Goal: Task Accomplishment & Management: Manage account settings

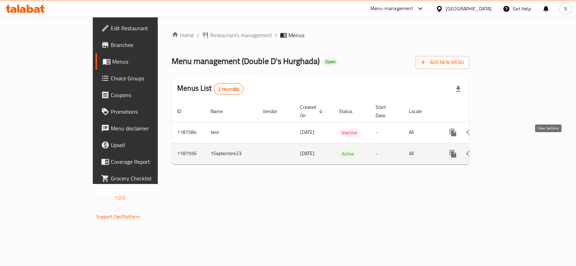
click at [507, 149] on icon "enhanced table" at bounding box center [503, 153] width 8 height 8
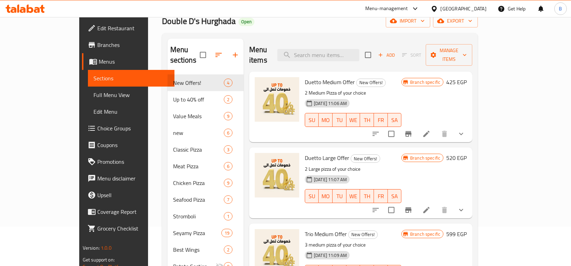
scroll to position [40, 0]
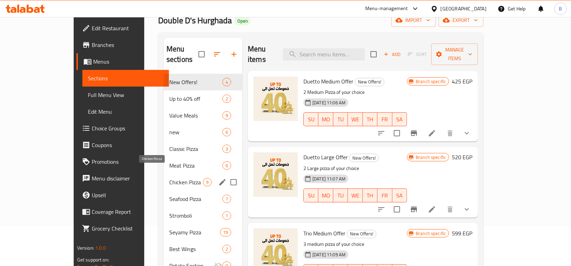
click at [169, 178] on span "Chicken Pizza" at bounding box center [186, 182] width 34 height 8
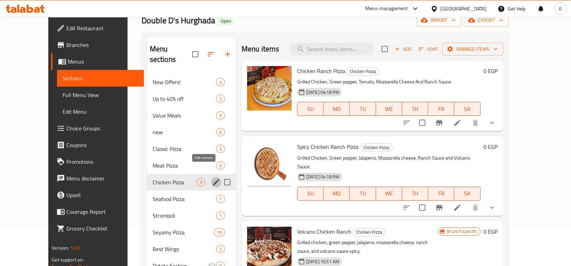
click at [213, 179] on icon "edit" at bounding box center [216, 182] width 6 height 6
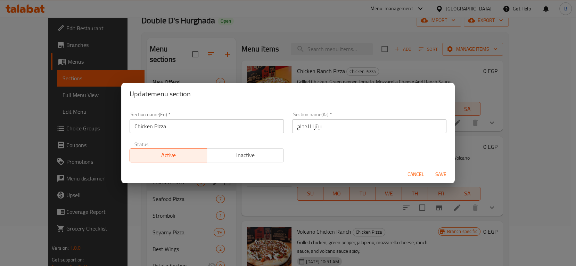
click at [183, 209] on div "Update menu section Section name(En)   * Chicken Pizza Section name(En) * Secti…" at bounding box center [288, 133] width 576 height 266
click at [414, 170] on span "Cancel" at bounding box center [415, 174] width 17 height 9
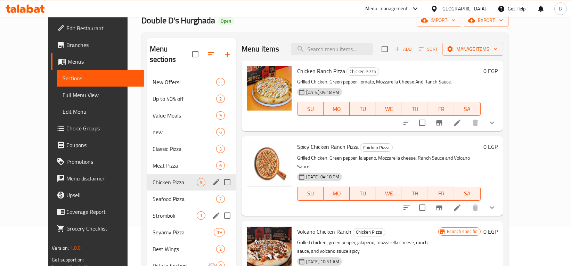
scroll to position [120, 0]
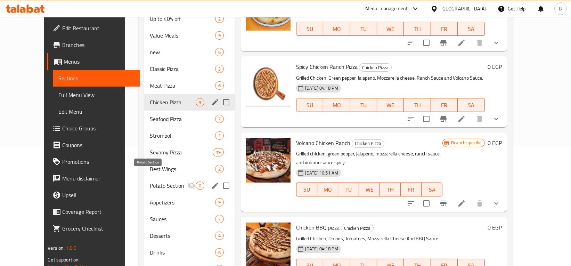
click at [164, 181] on span "Potato Section" at bounding box center [169, 185] width 38 height 8
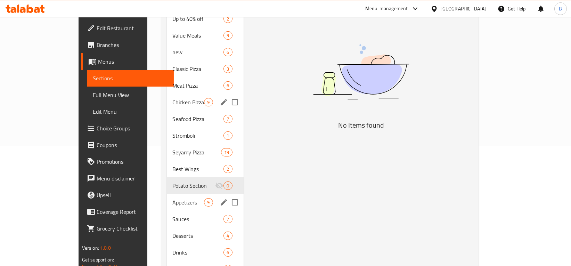
click at [172, 198] on span "Appetizers" at bounding box center [188, 202] width 32 height 8
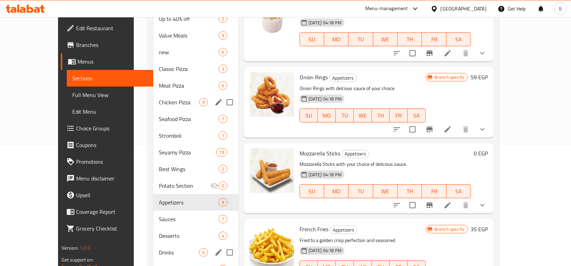
scroll to position [159, 0]
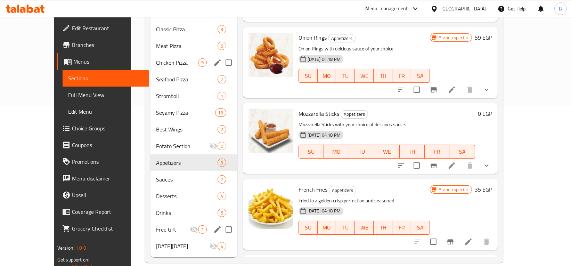
click at [157, 221] on div "Free Gift 1" at bounding box center [193, 229] width 87 height 17
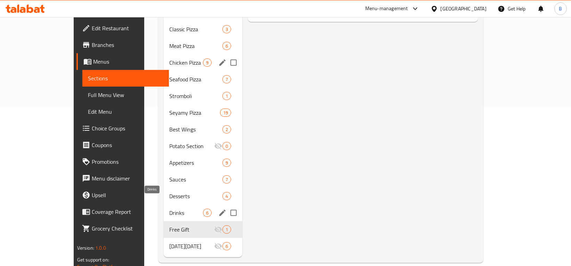
click at [169, 208] on span "Drinks" at bounding box center [186, 212] width 34 height 8
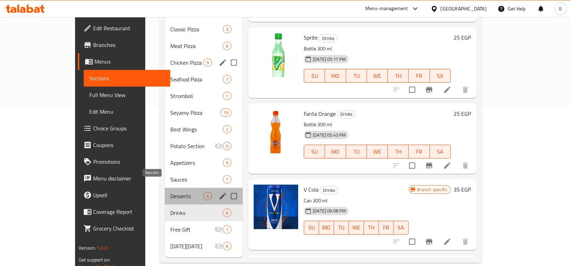
click at [170, 192] on span "Desserts" at bounding box center [186, 196] width 33 height 8
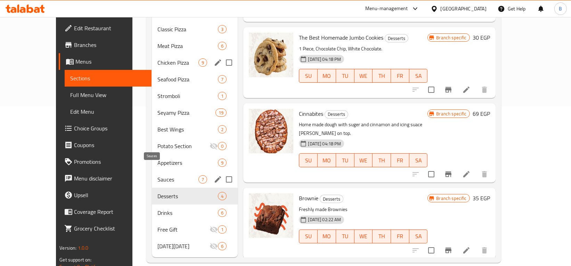
click at [158, 175] on span "Sauces" at bounding box center [177, 179] width 41 height 8
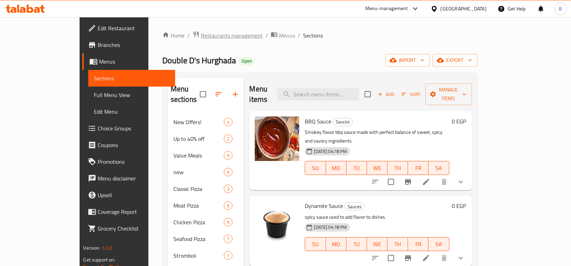
click at [201, 34] on span "Restaurants management" at bounding box center [232, 35] width 62 height 8
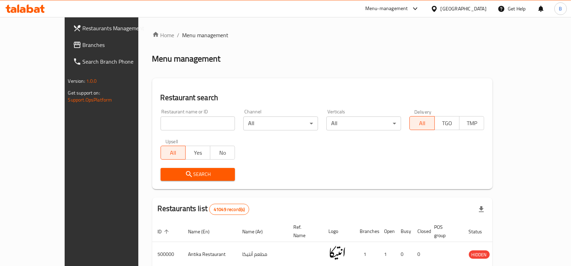
click at [170, 115] on div "Restaurant name or ID Restaurant name or ID" at bounding box center [197, 119] width 75 height 21
click at [169, 121] on input "search" at bounding box center [197, 123] width 75 height 14
paste input "653289"
type input "653289"
click at [188, 175] on span "Search" at bounding box center [198, 174] width 64 height 9
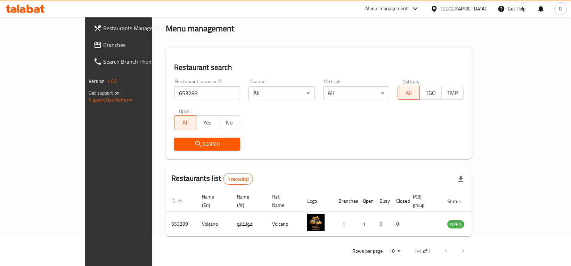
scroll to position [30, 0]
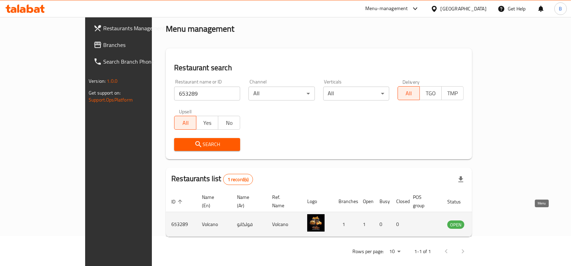
click at [496, 220] on link "enhanced table" at bounding box center [489, 224] width 13 height 8
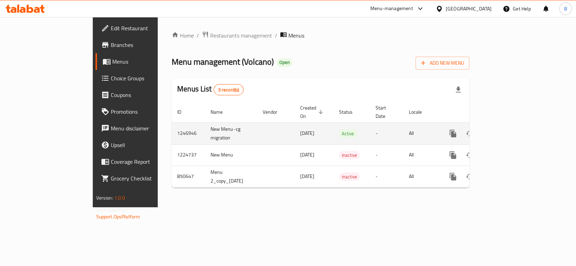
click at [506, 130] on icon "enhanced table" at bounding box center [503, 133] width 6 height 6
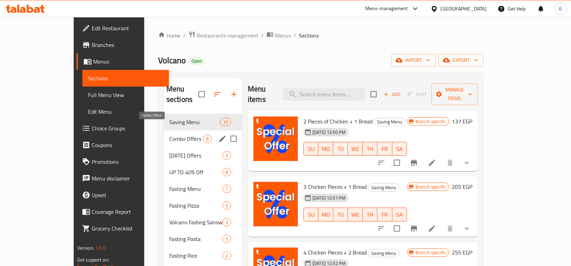
click at [169, 134] on span "Combo Offers" at bounding box center [186, 138] width 34 height 8
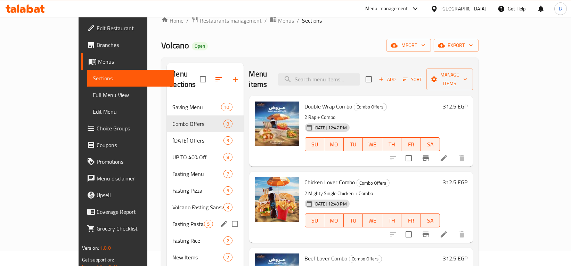
scroll to position [13, 0]
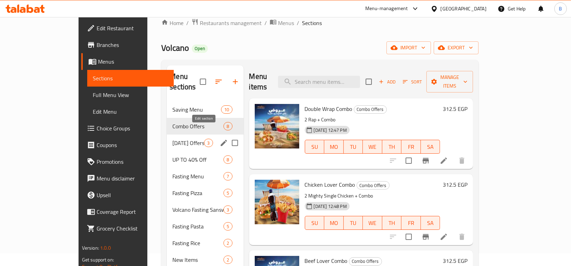
click at [221, 140] on icon "edit" at bounding box center [224, 143] width 6 height 6
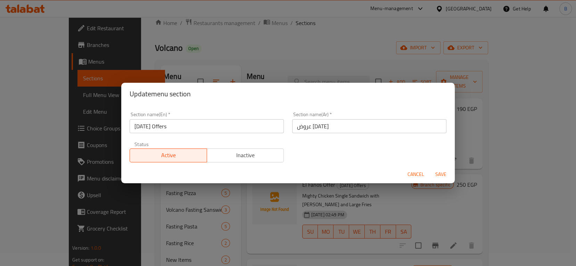
click at [207, 205] on div "Update menu section Section name(En)   * [DATE] Offers Section name(En) * Secti…" at bounding box center [288, 133] width 576 height 266
click at [419, 172] on span "Cancel" at bounding box center [415, 174] width 17 height 9
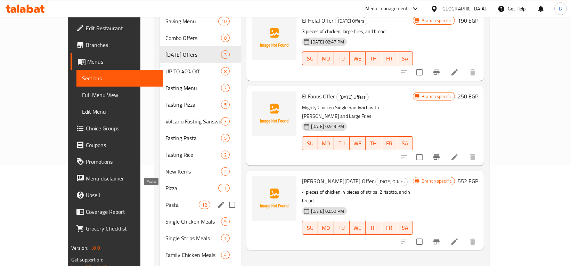
scroll to position [109, 0]
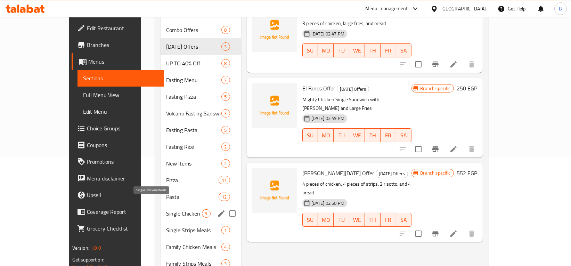
click at [166, 209] on span "Single Chicken Meals" at bounding box center [184, 213] width 36 height 8
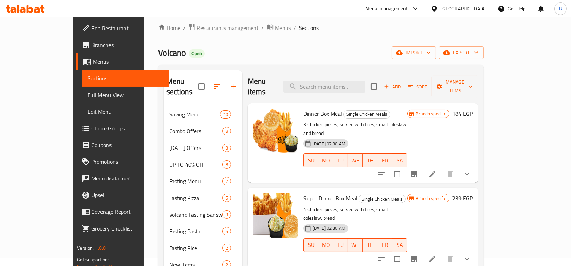
scroll to position [197, 0]
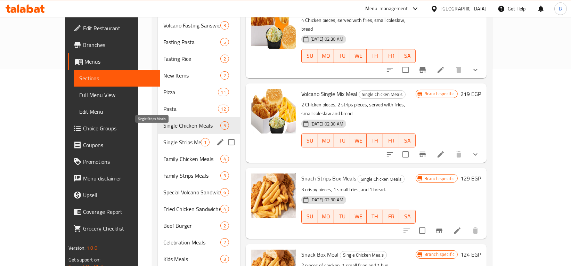
click at [163, 138] on span "Single Strips Meals" at bounding box center [181, 142] width 37 height 8
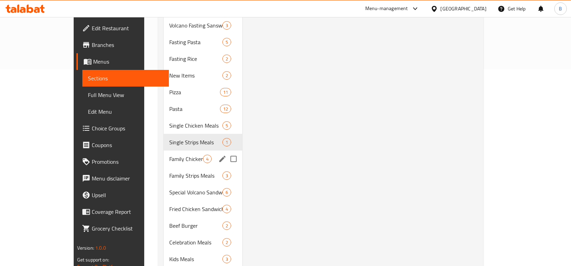
click at [164, 150] on div "Family Chicken Meals 4" at bounding box center [203, 158] width 78 height 17
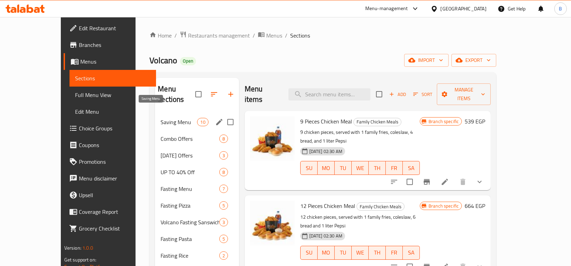
click at [162, 118] on span "Saving Menu" at bounding box center [178, 122] width 36 height 8
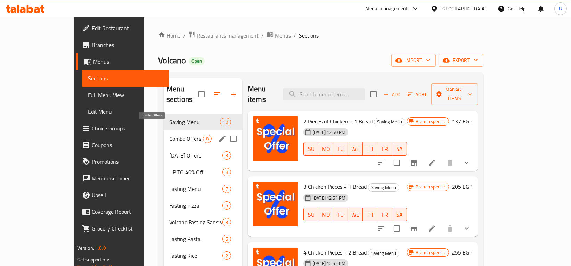
click at [169, 134] on span "Combo Offers" at bounding box center [186, 138] width 34 height 8
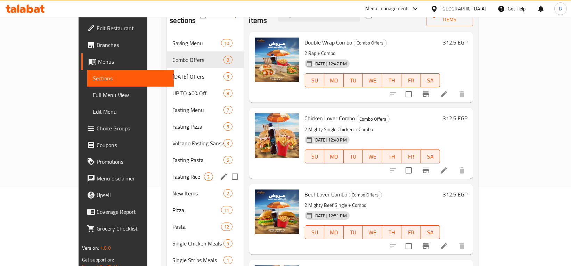
scroll to position [79, 0]
click at [172, 189] on span "New Items" at bounding box center [188, 193] width 32 height 8
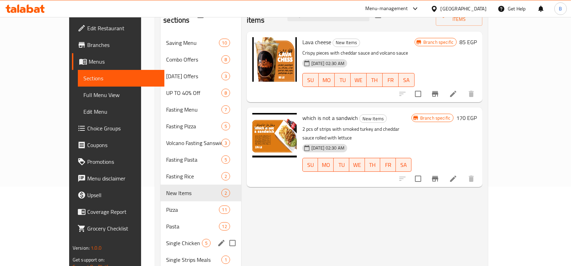
click at [160, 234] on div "Single Chicken Meals 5" at bounding box center [200, 242] width 80 height 17
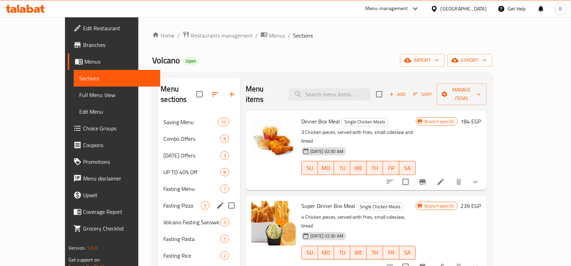
scroll to position [152, 0]
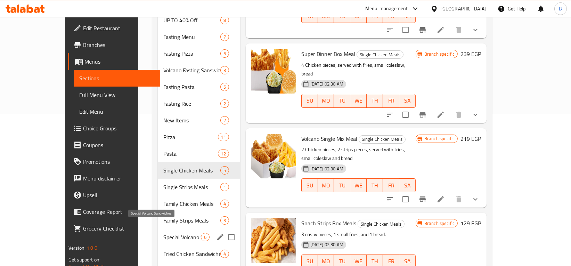
click at [163, 233] on span "Special Volcano Sandwiches" at bounding box center [181, 237] width 37 height 8
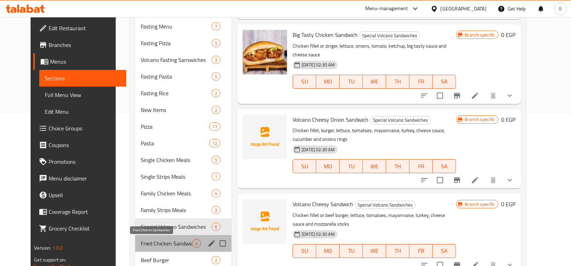
click at [155, 243] on span "Fried Chicken Sandwiches" at bounding box center [166, 243] width 51 height 8
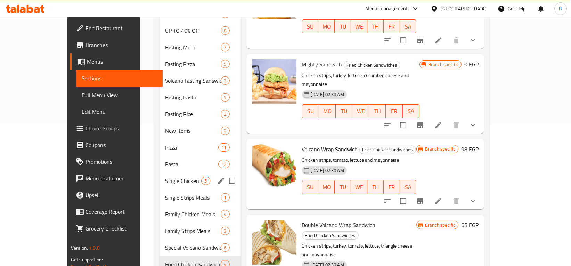
scroll to position [164, 0]
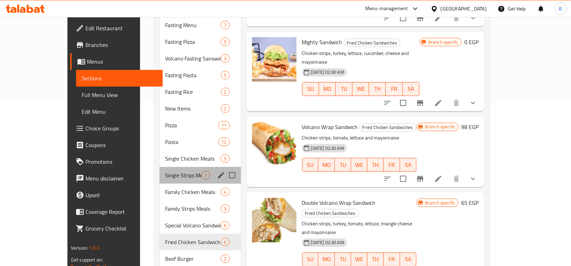
click at [159, 167] on div "Single Strips Meals 1" at bounding box center [199, 175] width 81 height 17
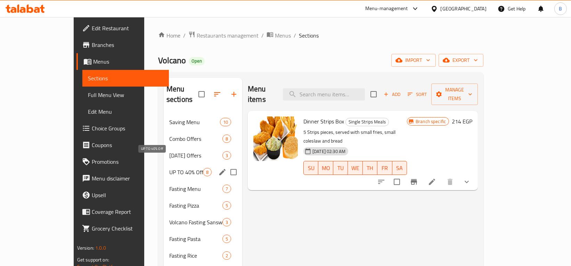
click at [169, 168] on span "UP TO 40% Off" at bounding box center [186, 172] width 34 height 8
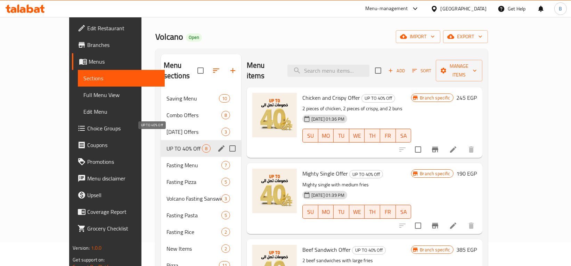
scroll to position [19, 0]
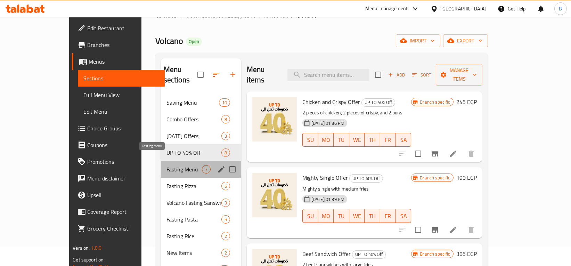
click at [166, 165] on span "Fasting Menu" at bounding box center [183, 169] width 35 height 8
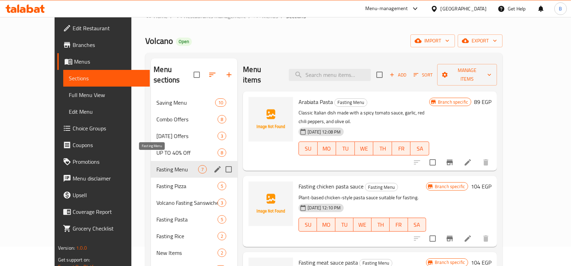
click at [156, 165] on span "Fasting Menu" at bounding box center [177, 169] width 42 height 8
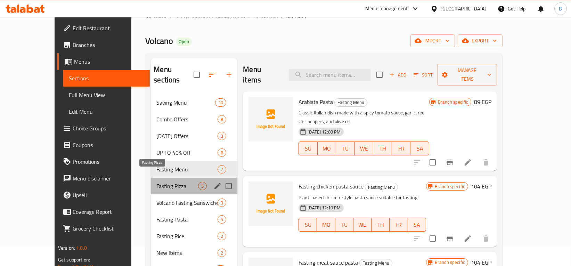
click at [158, 182] on span "Fasting Pizza" at bounding box center [177, 186] width 42 height 8
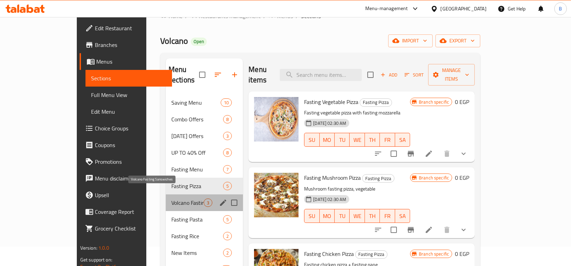
click at [171, 198] on span "Volcano Fasting Sanswiches" at bounding box center [187, 202] width 32 height 8
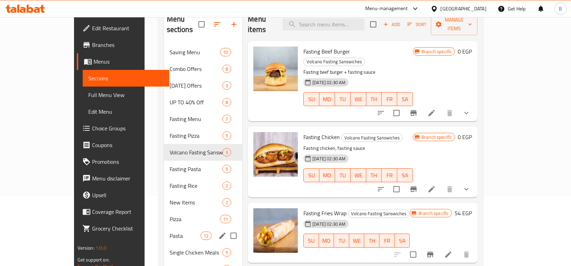
scroll to position [70, 0]
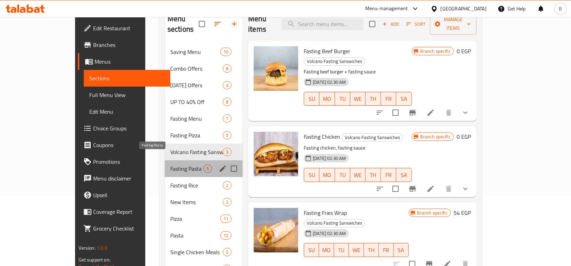
click at [170, 164] on span "Fasting Pasta" at bounding box center [186, 168] width 33 height 8
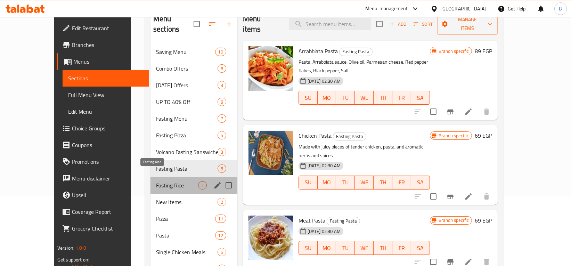
click at [156, 181] on span "Fasting Rice" at bounding box center [177, 185] width 42 height 8
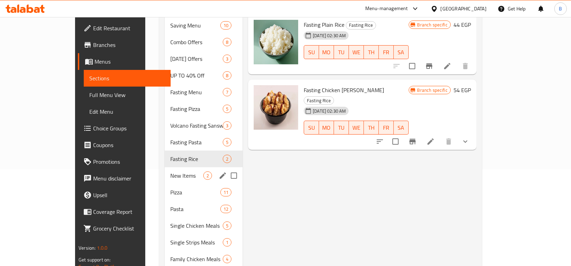
scroll to position [97, 0]
click at [165, 171] on div "New Items 2" at bounding box center [204, 175] width 78 height 17
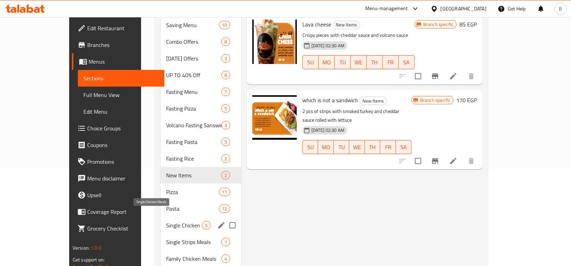
click at [166, 221] on span "Single Chicken Meals" at bounding box center [183, 225] width 35 height 8
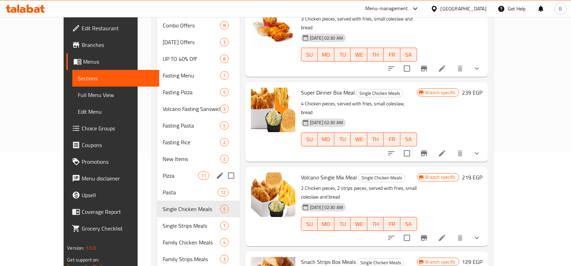
scroll to position [122, 0]
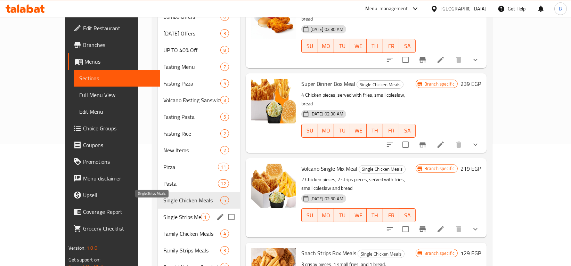
click at [163, 213] on span "Single Strips Meals" at bounding box center [181, 217] width 37 height 8
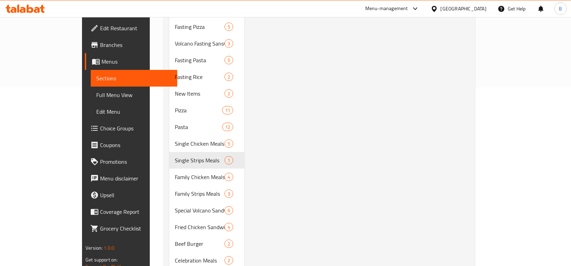
scroll to position [179, 0]
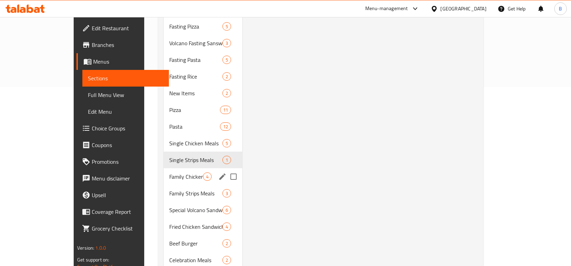
click at [169, 172] on span "Family Chicken Meals" at bounding box center [186, 176] width 34 height 8
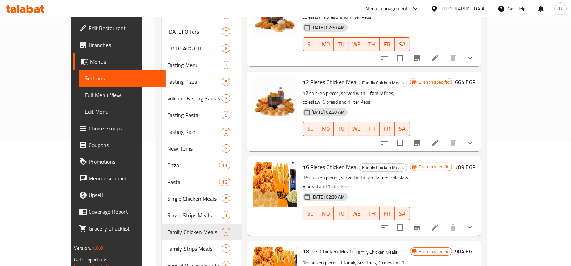
scroll to position [117, 0]
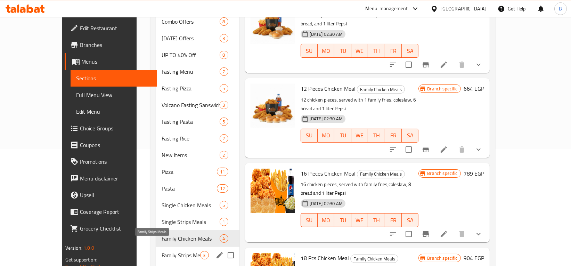
click at [169, 251] on span "Family Strips Meals" at bounding box center [180, 255] width 39 height 8
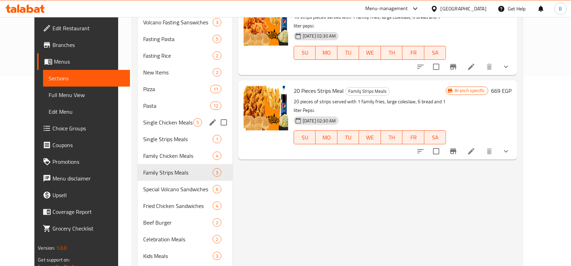
scroll to position [189, 0]
click at [152, 186] on span "Special Volcano Sandwiches" at bounding box center [168, 189] width 50 height 8
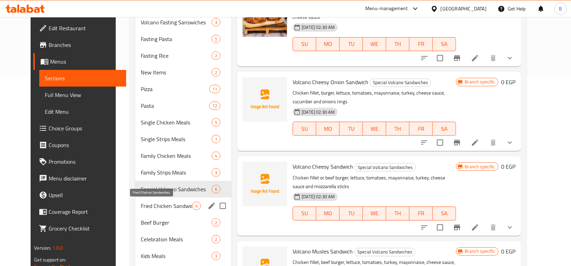
click at [149, 206] on span "Fried Chicken Sandwiches" at bounding box center [166, 205] width 51 height 8
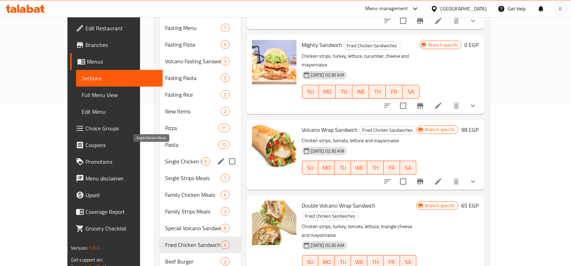
scroll to position [161, 0]
click at [165, 190] on span "Family Chicken Meals" at bounding box center [183, 194] width 36 height 8
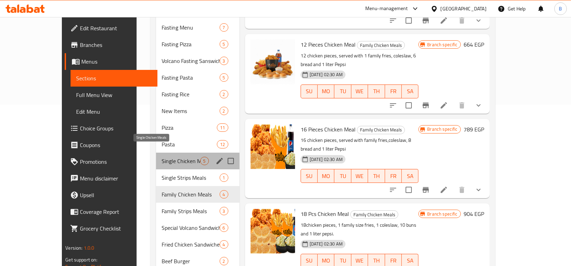
click at [161, 157] on span "Single Chicken Meals" at bounding box center [180, 161] width 39 height 8
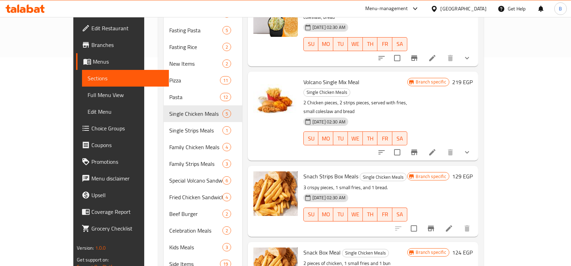
scroll to position [211, 0]
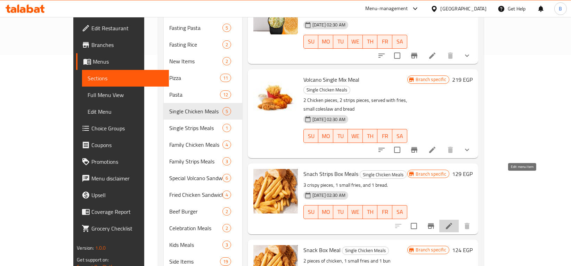
click at [453, 222] on icon at bounding box center [449, 226] width 8 height 8
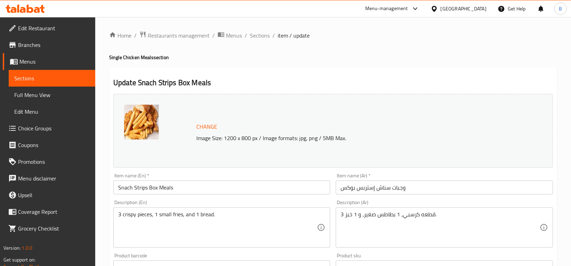
click at [133, 187] on input "Snach Strips Box Meals" at bounding box center [221, 187] width 217 height 14
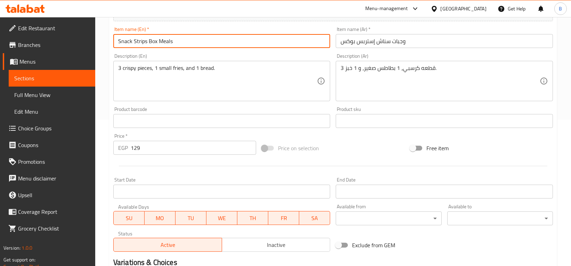
scroll to position [235, 0]
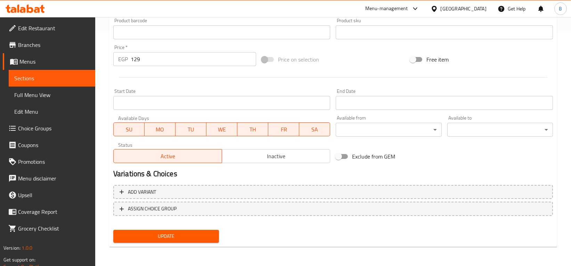
type input "Snack Strips Box Meals"
click at [180, 243] on div "Update" at bounding box center [165, 236] width 111 height 18
click at [194, 236] on span "Update" at bounding box center [166, 236] width 94 height 9
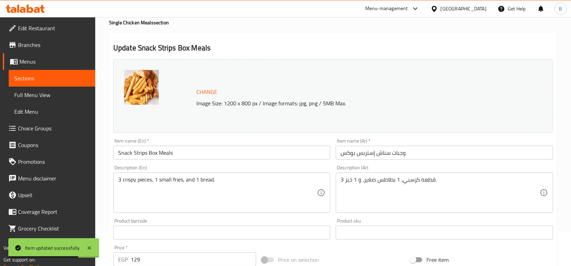
scroll to position [34, 0]
click at [71, 78] on span "Sections" at bounding box center [51, 78] width 75 height 8
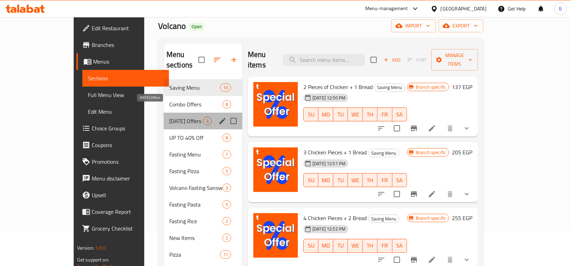
click at [169, 117] on span "[DATE] Offers" at bounding box center [186, 121] width 34 height 8
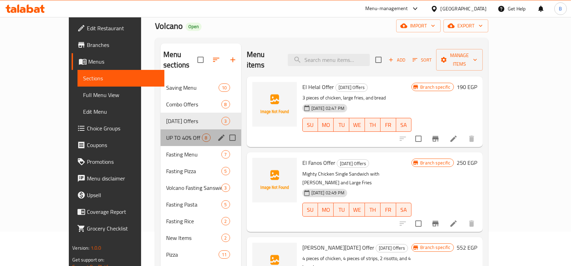
click at [160, 129] on div "UP TO 40% Off 8" at bounding box center [200, 137] width 81 height 17
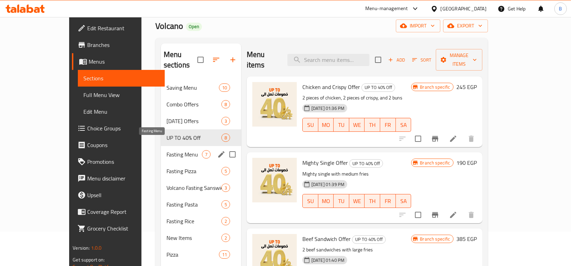
click at [166, 150] on span "Fasting Menu" at bounding box center [183, 154] width 35 height 8
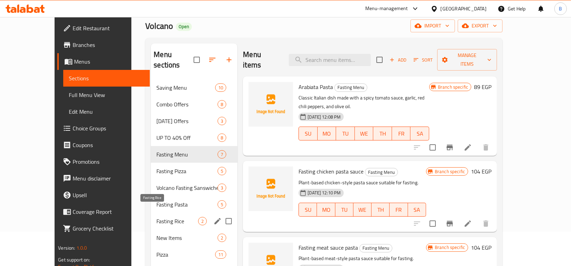
click at [156, 217] on span "Fasting Rice" at bounding box center [177, 221] width 42 height 8
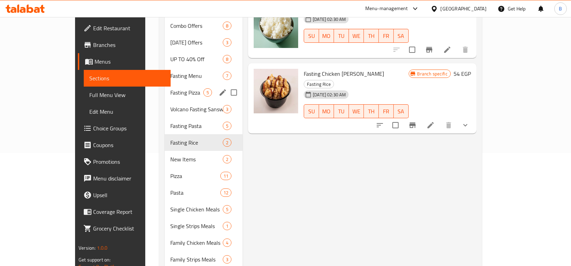
scroll to position [121, 0]
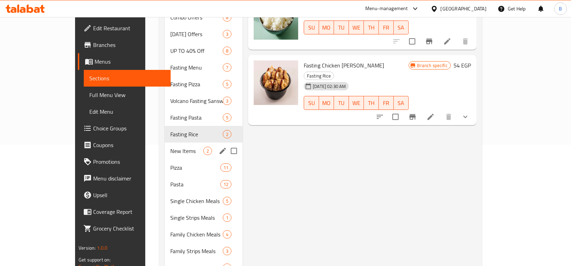
click at [170, 147] on span "New Items" at bounding box center [186, 151] width 33 height 8
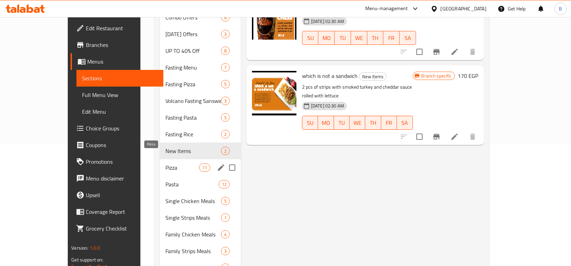
click at [165, 163] on span "Pizza" at bounding box center [182, 167] width 34 height 8
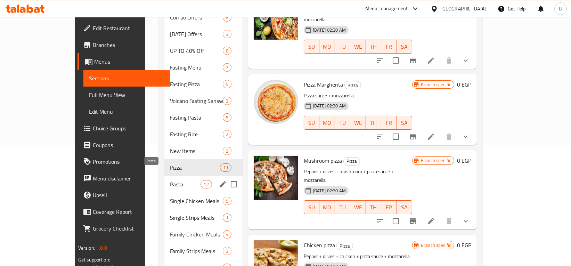
click at [170, 180] on span "Pasta" at bounding box center [185, 184] width 31 height 8
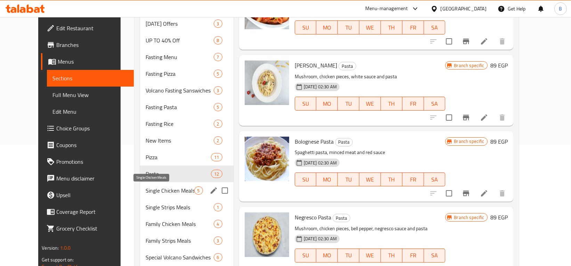
click at [148, 189] on span "Single Chicken Meals" at bounding box center [170, 190] width 48 height 8
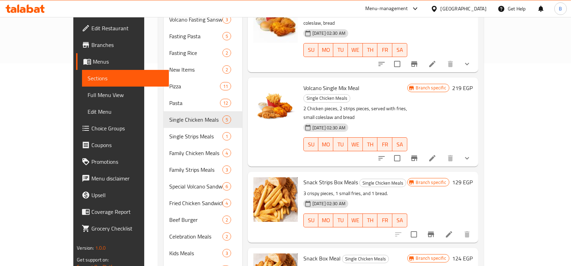
scroll to position [243, 0]
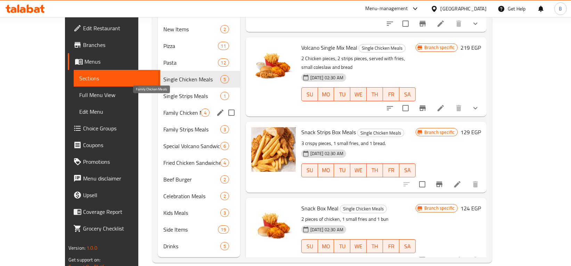
click at [163, 108] on span "Family Chicken Meals" at bounding box center [181, 112] width 37 height 8
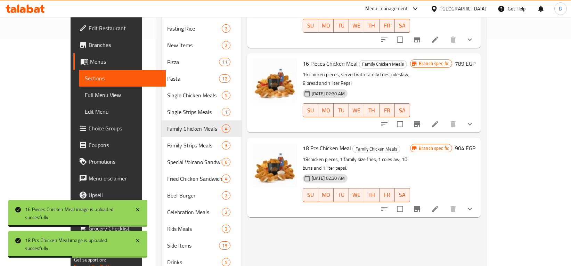
scroll to position [226, 0]
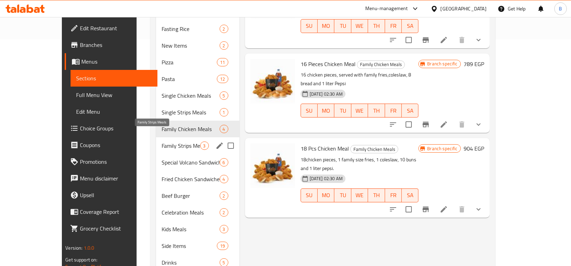
click at [161, 141] on span "Family Strips Meals" at bounding box center [180, 145] width 39 height 8
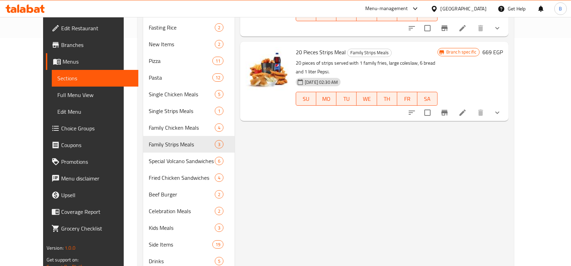
scroll to position [229, 0]
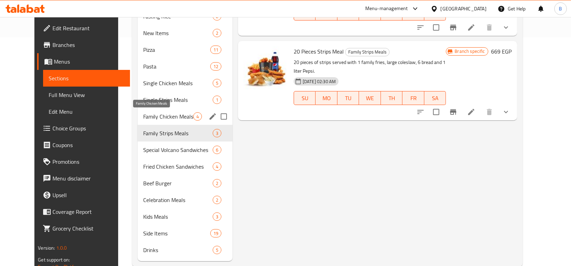
click at [167, 116] on span "Family Chicken Meals" at bounding box center [168, 116] width 50 height 8
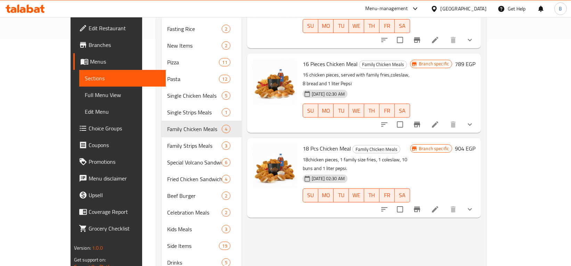
scroll to position [229, 0]
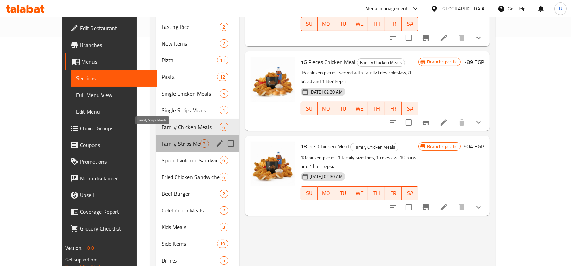
click at [161, 139] on span "Family Strips Meals" at bounding box center [180, 143] width 39 height 8
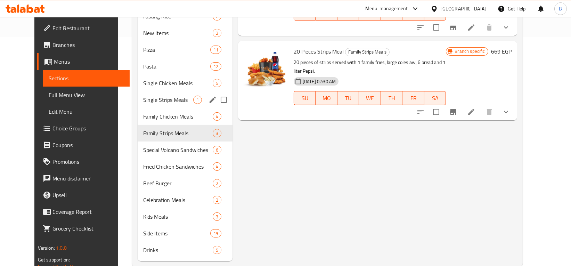
click at [157, 94] on div "Single Strips Meals 1" at bounding box center [185, 99] width 95 height 17
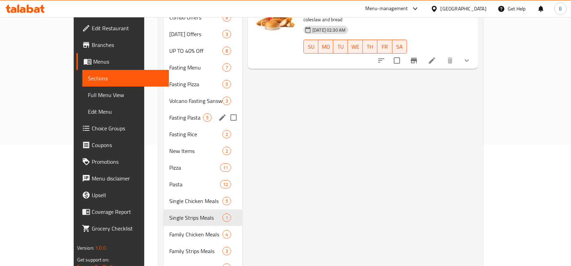
scroll to position [121, 0]
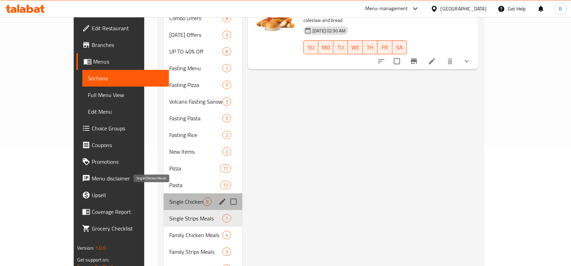
click at [169, 197] on span "Single Chicken Meals" at bounding box center [186, 201] width 34 height 8
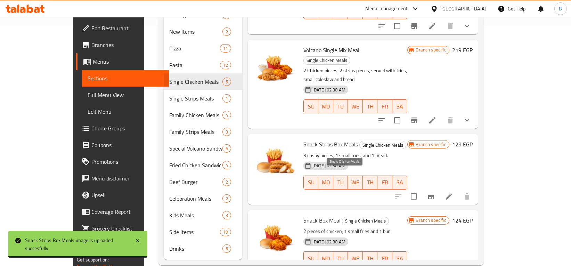
scroll to position [243, 0]
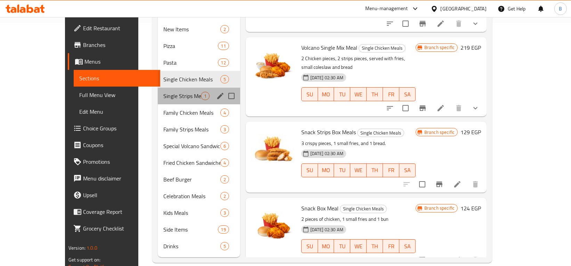
click at [158, 89] on div "Single Strips Meals 1" at bounding box center [199, 96] width 82 height 17
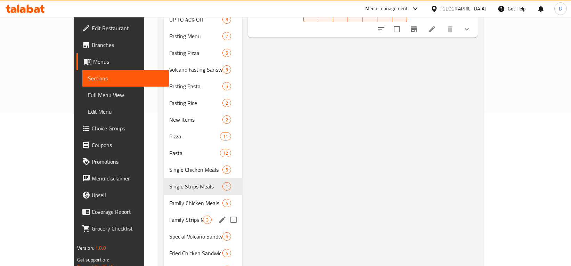
scroll to position [152, 0]
click at [169, 199] on span "Family Chicken Meals" at bounding box center [186, 203] width 34 height 8
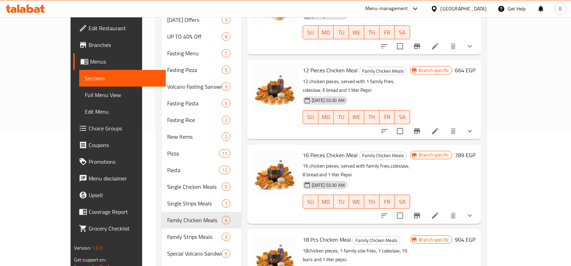
scroll to position [136, 0]
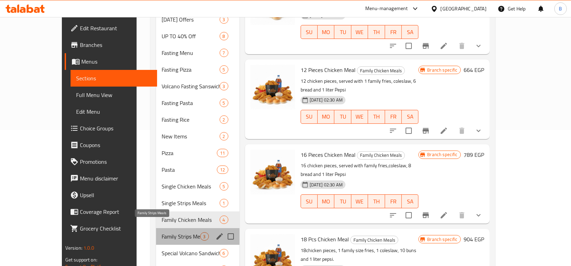
click at [161, 232] on span "Family Strips Meals" at bounding box center [180, 236] width 39 height 8
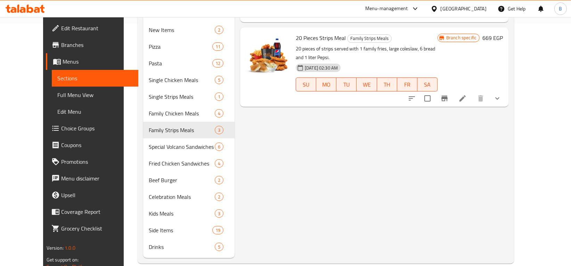
scroll to position [243, 0]
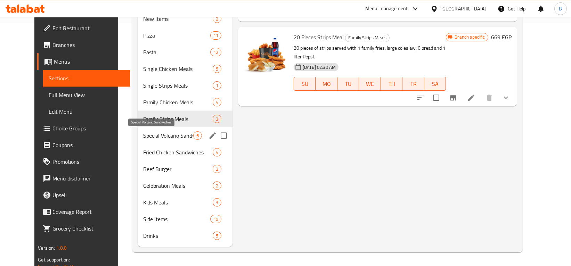
click at [165, 136] on span "Special Volcano Sandwiches" at bounding box center [168, 135] width 50 height 8
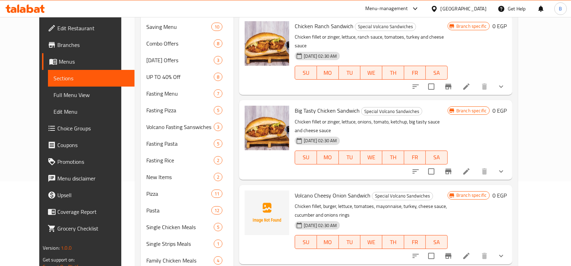
scroll to position [243, 0]
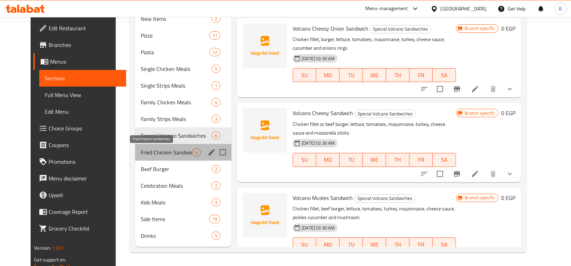
click at [154, 150] on span "Fried Chicken Sandwiches" at bounding box center [166, 152] width 51 height 8
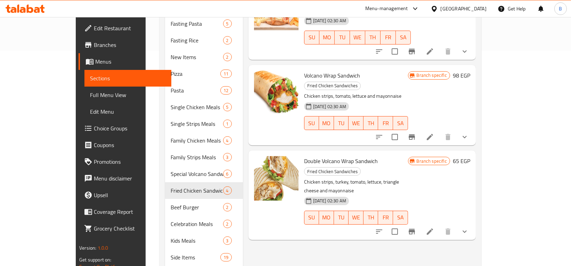
scroll to position [243, 0]
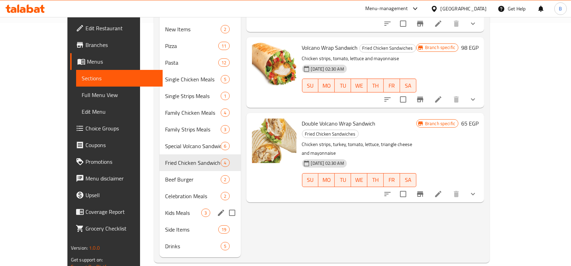
click at [165, 208] on span "Kids Meals" at bounding box center [183, 212] width 36 height 8
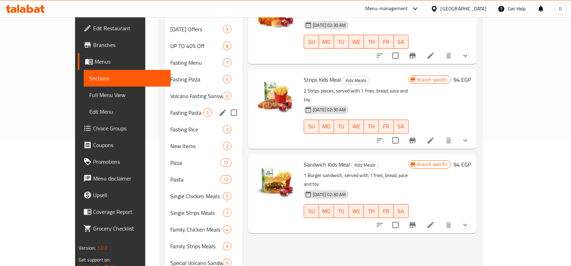
scroll to position [132, 0]
